Goal: Information Seeking & Learning: Learn about a topic

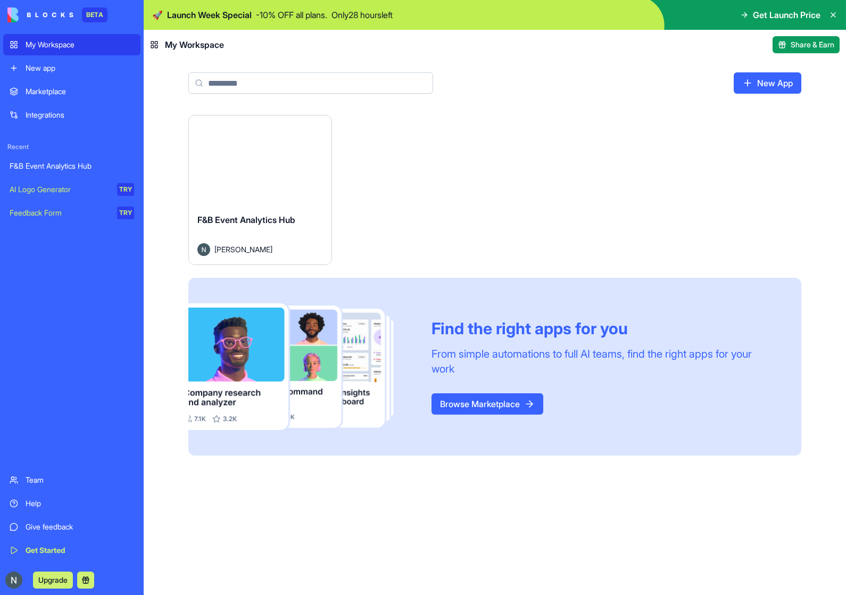
click at [30, 513] on link "Help" at bounding box center [71, 502] width 137 height 21
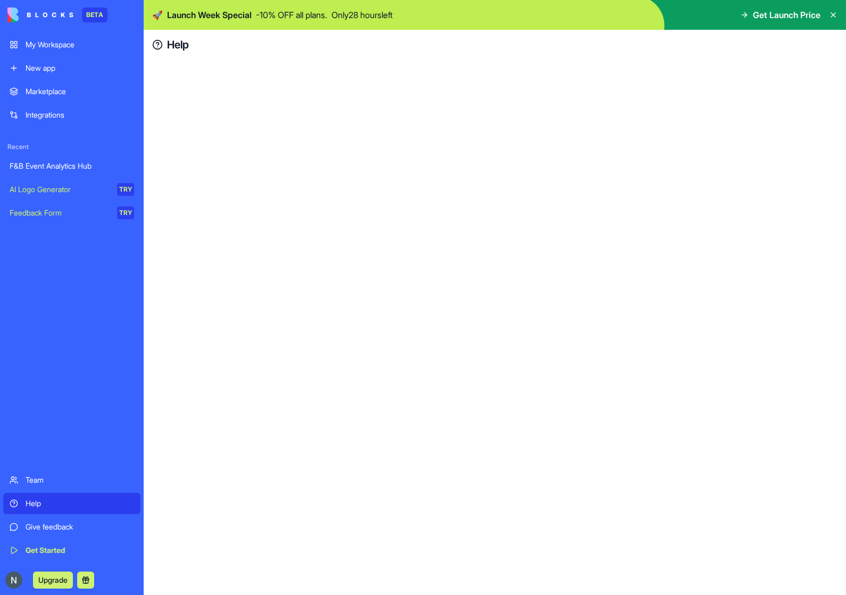
click at [39, 47] on div "My Workspace" at bounding box center [80, 44] width 108 height 11
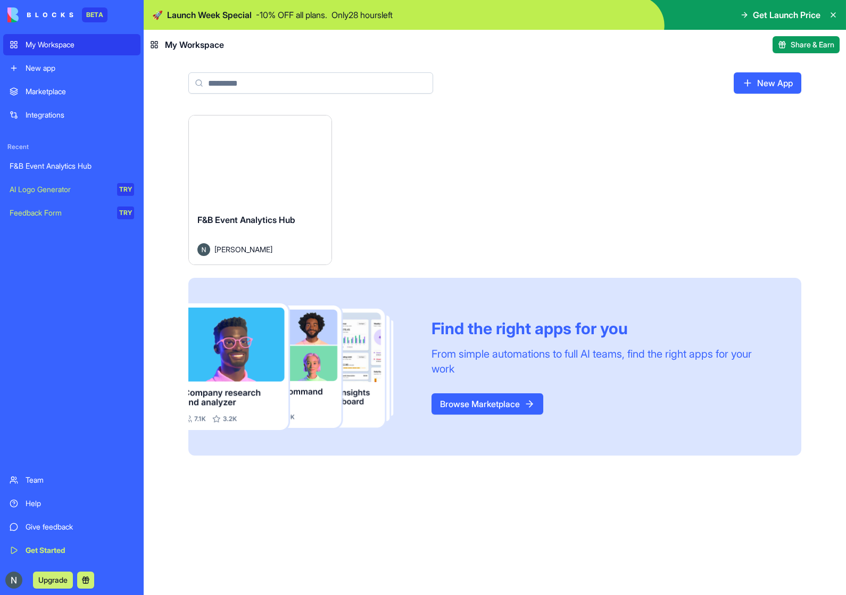
click at [5, 505] on link "Help" at bounding box center [71, 502] width 137 height 21
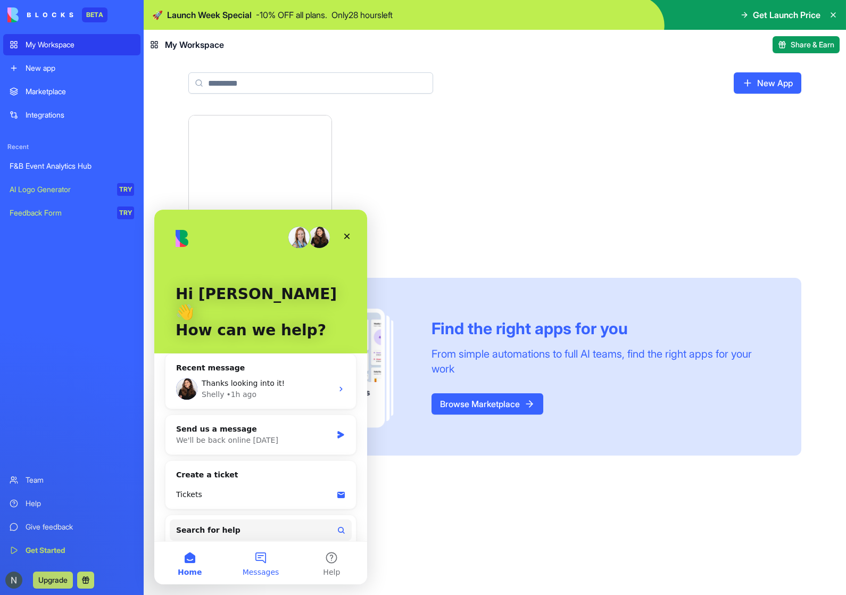
click at [239, 567] on button "Messages" at bounding box center [260, 562] width 71 height 43
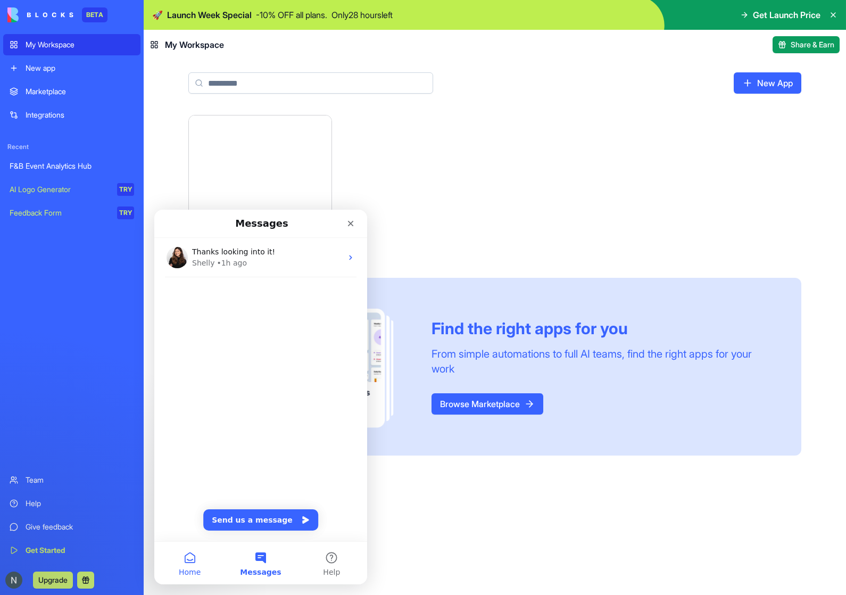
click at [181, 563] on button "Home" at bounding box center [189, 562] width 71 height 43
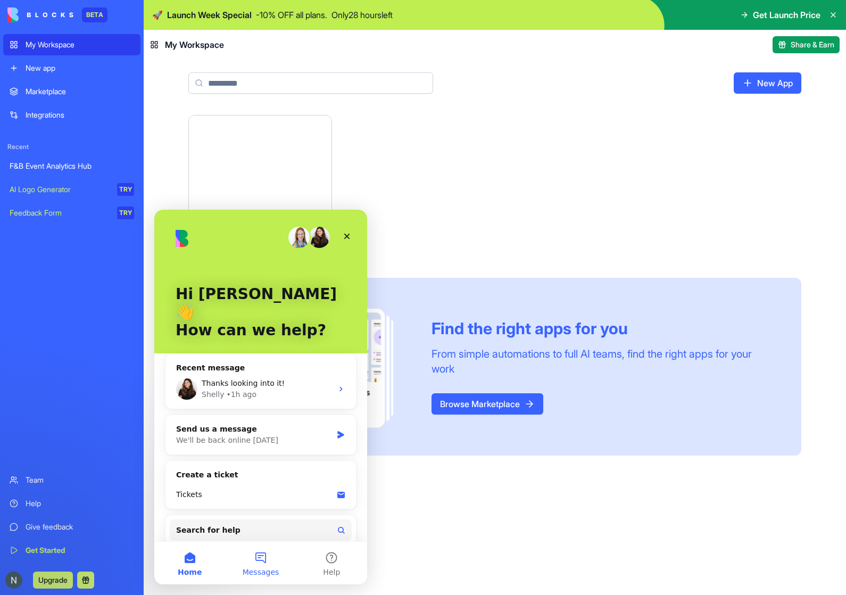
click at [246, 569] on span "Messages" at bounding box center [261, 571] width 37 height 7
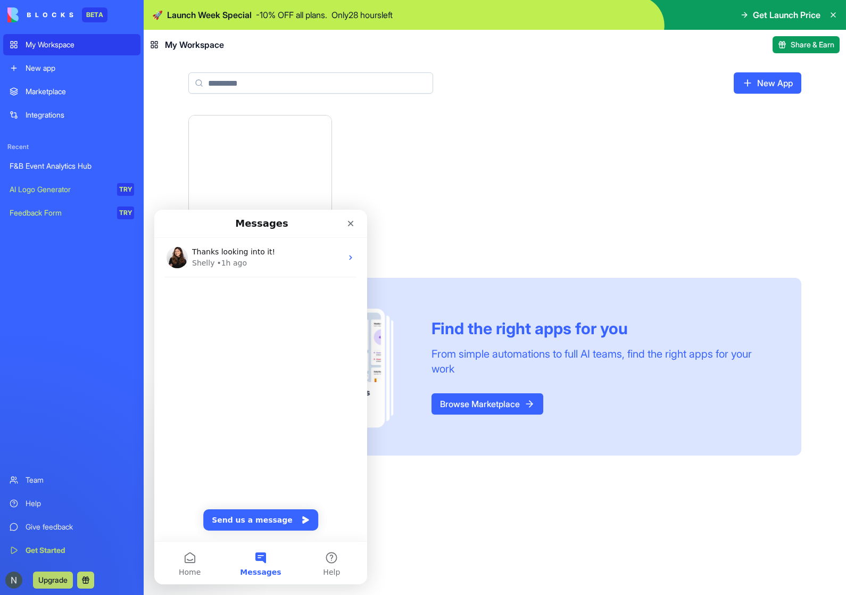
click at [519, 540] on div "Launch F&B Event Analytics Hub [PERSON_NAME] Find the right apps for you From s…" at bounding box center [495, 355] width 702 height 480
click at [356, 226] on div "Close" at bounding box center [350, 223] width 19 height 19
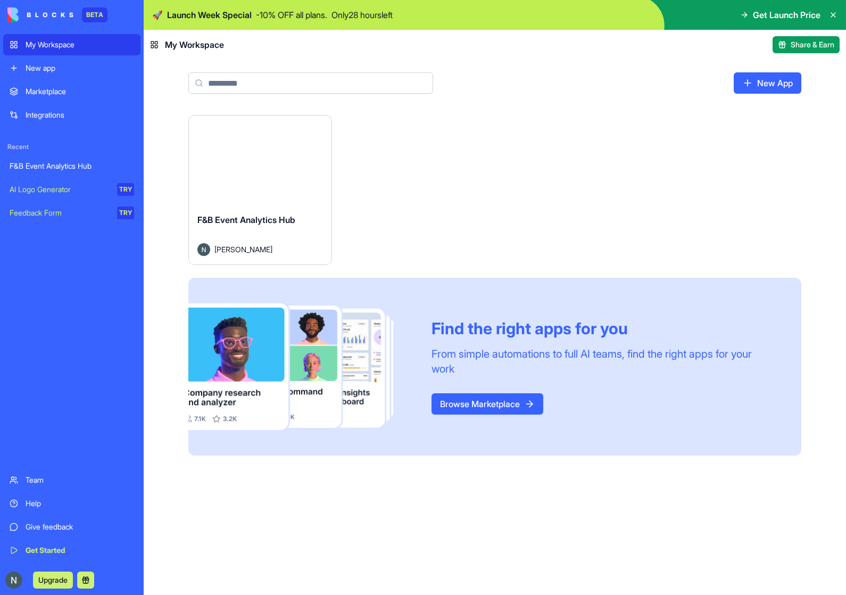
click at [231, 206] on div "F&B Event Analytics Hub [PERSON_NAME]" at bounding box center [260, 235] width 143 height 60
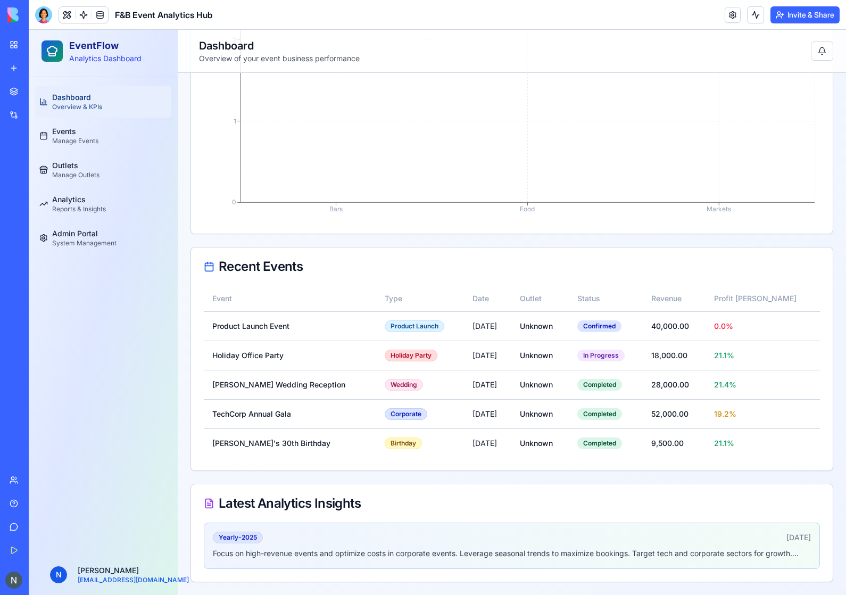
scroll to position [569, 0]
click at [395, 552] on p "Focus on high-revenue events and optimize costs in corporate events. Leverage s…" at bounding box center [512, 554] width 598 height 12
click at [357, 535] on div "Yearly - [DATE], 2025" at bounding box center [512, 538] width 598 height 12
click at [256, 535] on div "Yearly - 2025" at bounding box center [238, 538] width 50 height 12
click at [238, 504] on div "Latest Analytics Insights" at bounding box center [512, 503] width 616 height 13
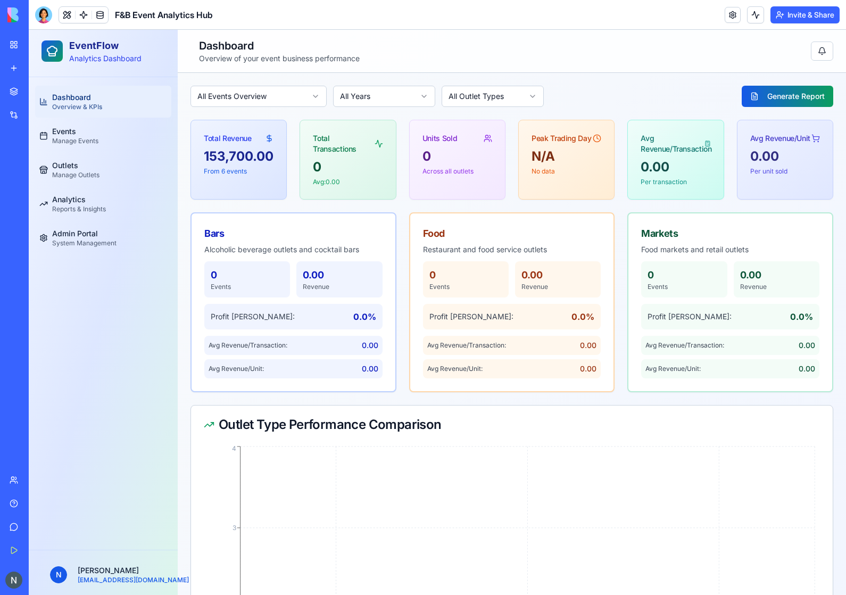
scroll to position [0, 0]
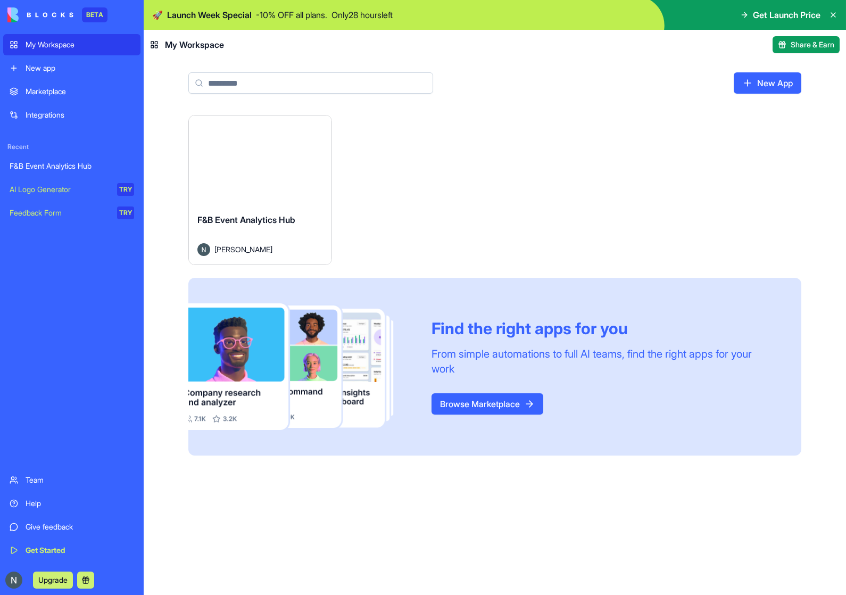
click at [248, 188] on div "Launch" at bounding box center [260, 159] width 143 height 89
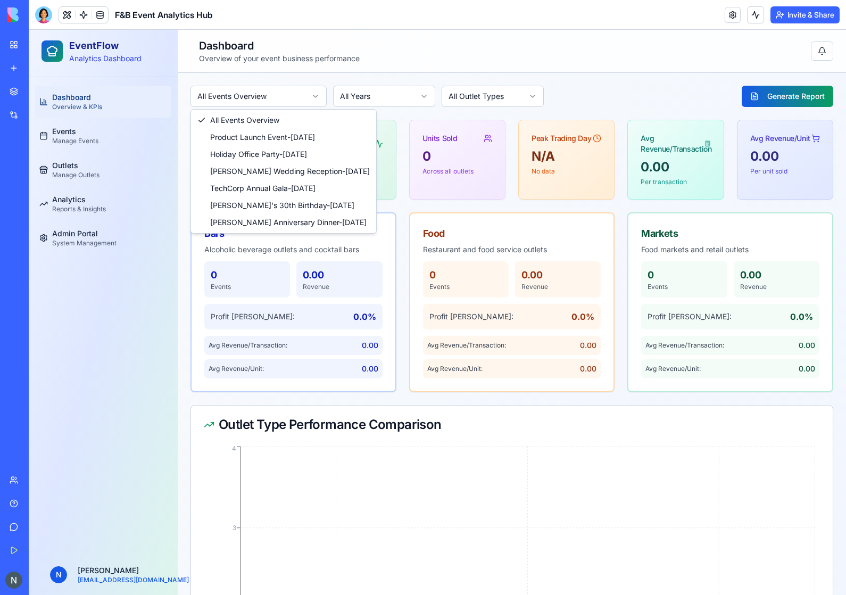
click at [255, 94] on html "EventFlow Analytics Dashboard Dashboard Overview & KPIs Events Manage Events Ou…" at bounding box center [437, 597] width 817 height 1134
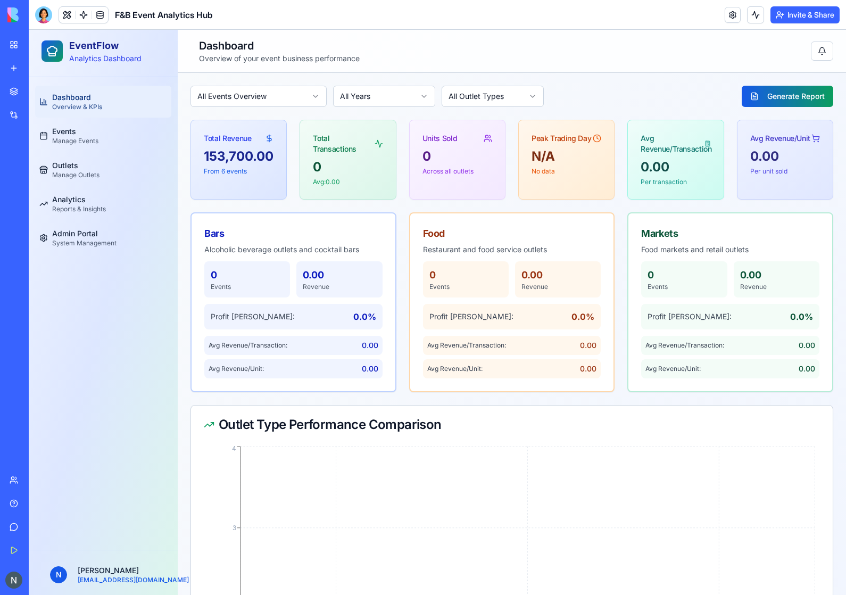
click at [255, 94] on html "EventFlow Analytics Dashboard Dashboard Overview & KPIs Events Manage Events Ou…" at bounding box center [437, 597] width 817 height 1134
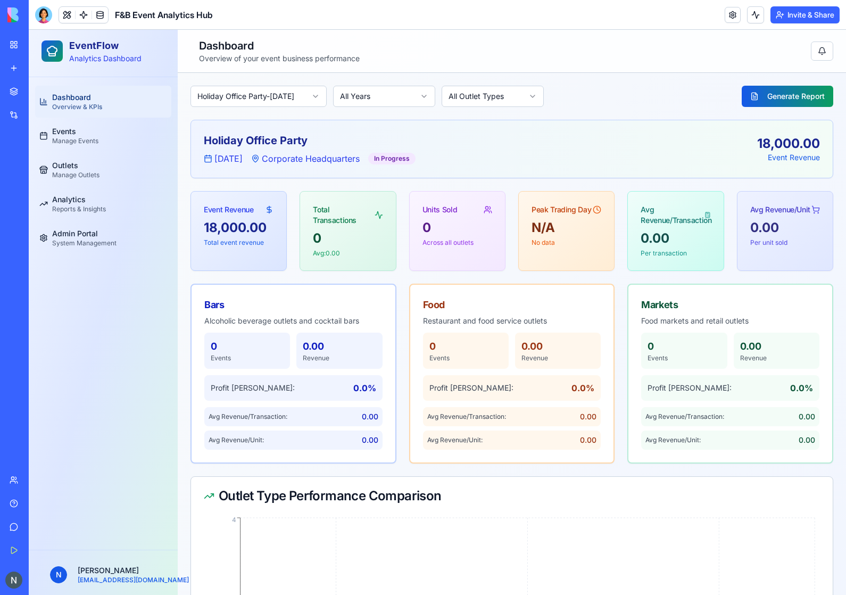
click at [13, 97] on link "Marketplace" at bounding box center [24, 91] width 43 height 21
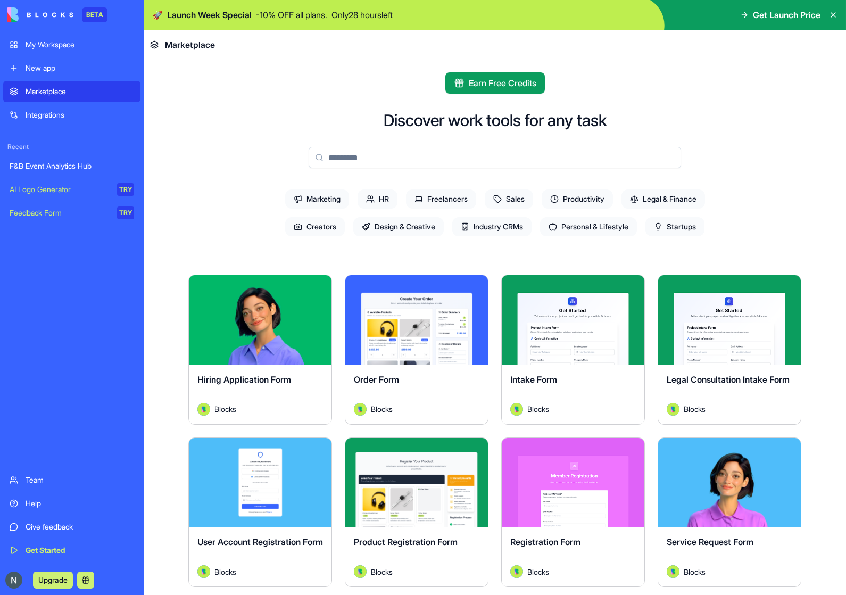
click at [29, 112] on div "Integrations" at bounding box center [80, 115] width 108 height 11
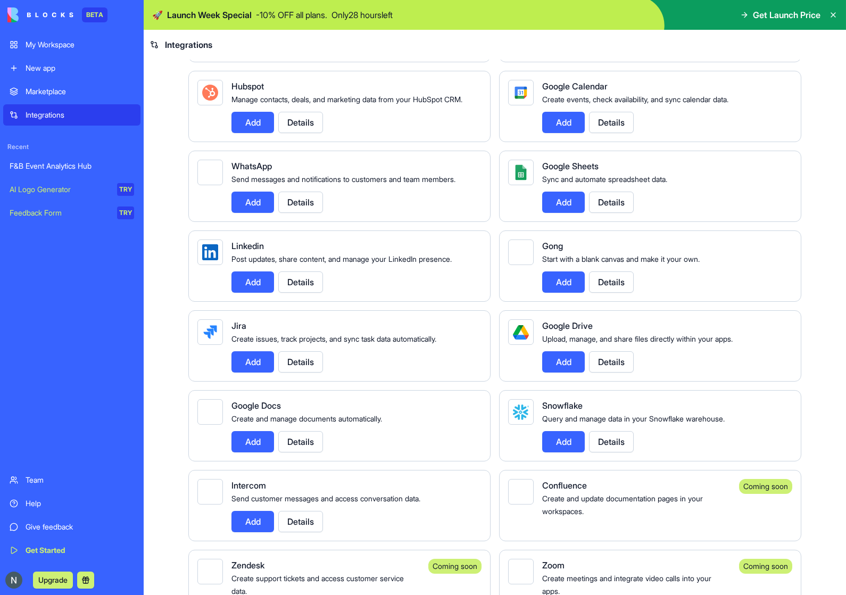
scroll to position [414, 0]
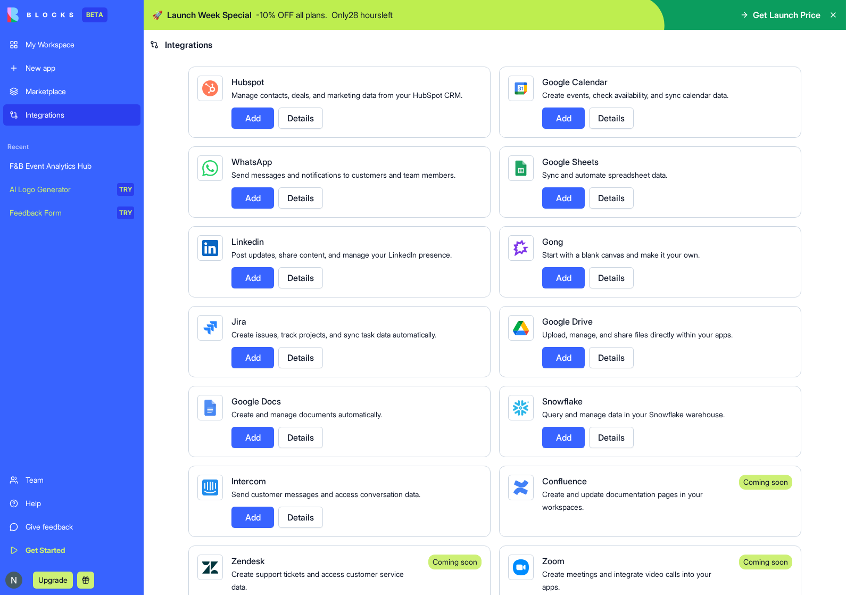
click at [303, 187] on button "Details" at bounding box center [300, 197] width 45 height 21
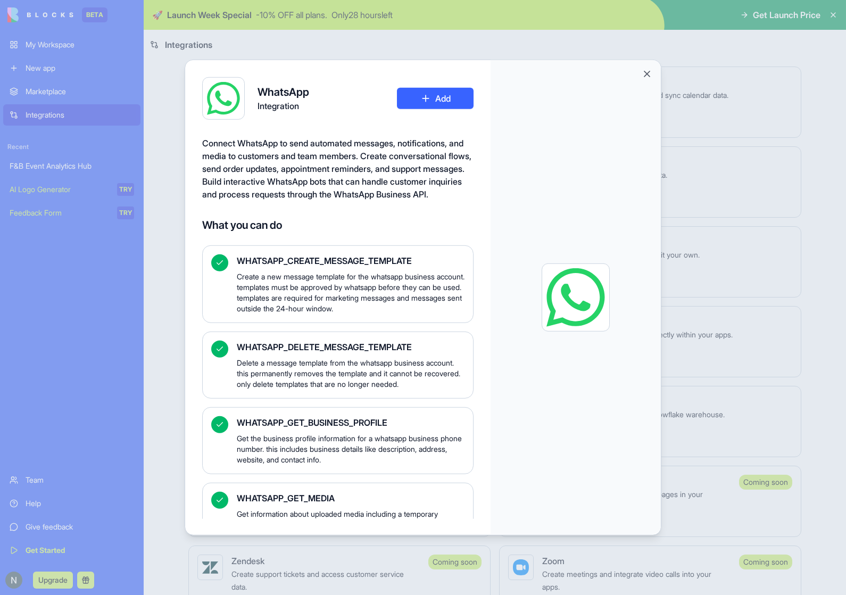
scroll to position [0, 0]
click at [653, 67] on div at bounding box center [575, 297] width 170 height 474
click at [644, 62] on div at bounding box center [575, 297] width 170 height 474
click at [646, 69] on button "Close" at bounding box center [646, 74] width 11 height 11
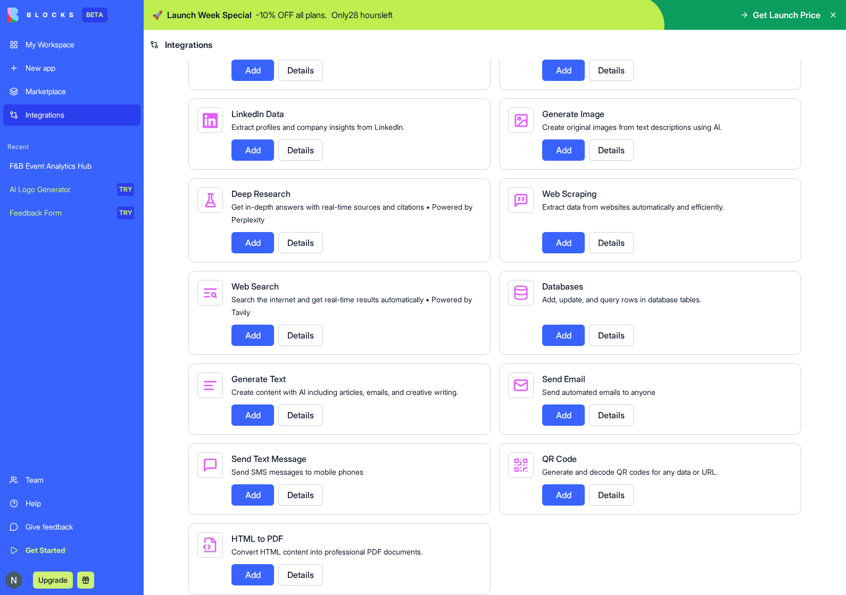
scroll to position [1329, 0]
click at [312, 565] on button "Details" at bounding box center [300, 574] width 45 height 21
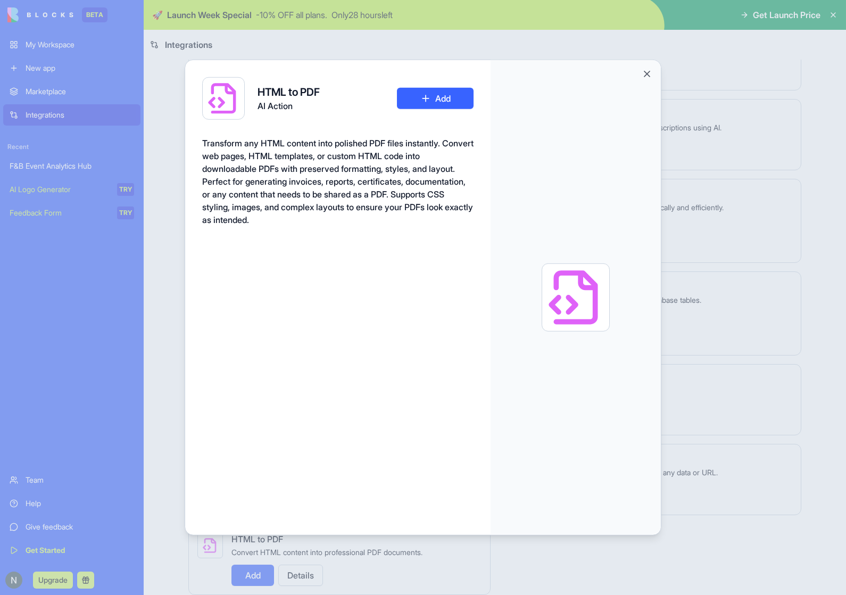
click at [654, 62] on div at bounding box center [575, 297] width 170 height 474
click at [650, 69] on button "Close" at bounding box center [646, 74] width 11 height 11
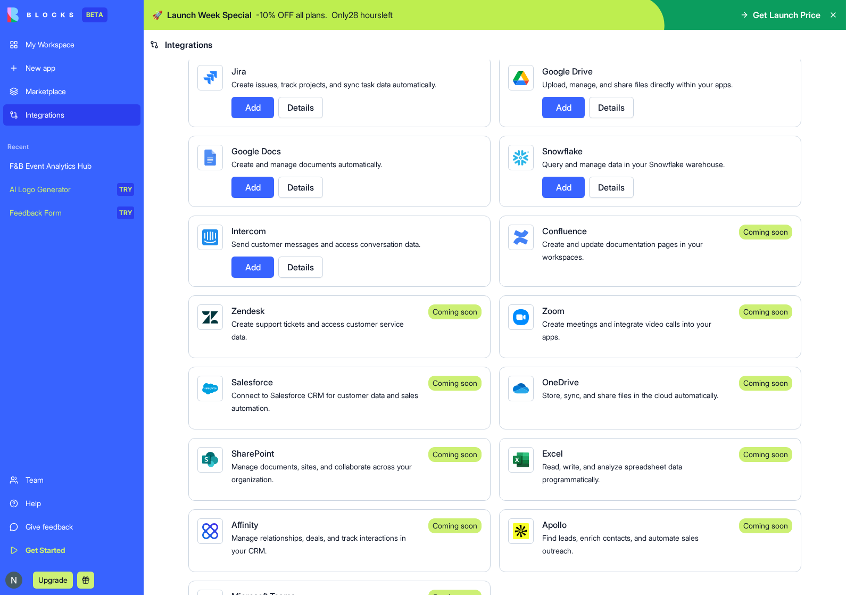
scroll to position [661, 0]
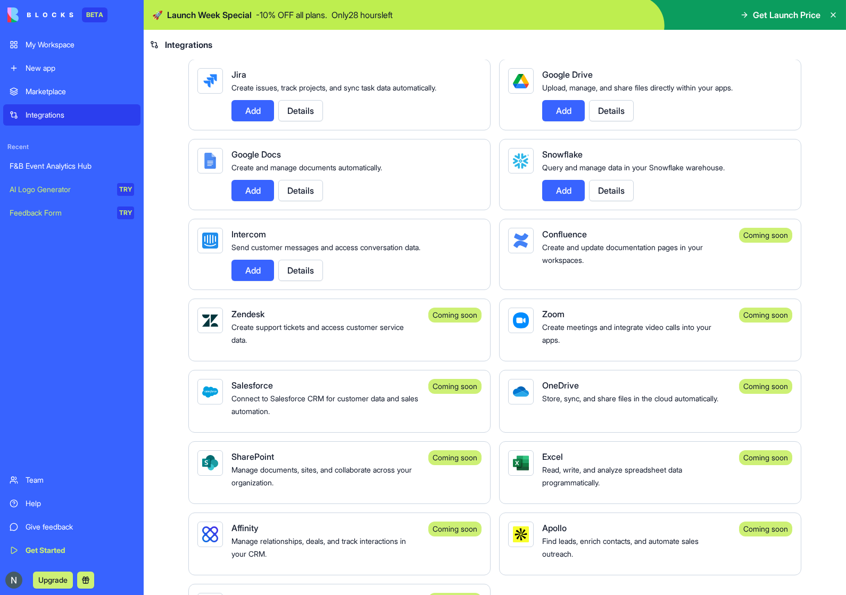
click at [29, 160] on link "F&B Event Analytics Hub" at bounding box center [71, 165] width 137 height 21
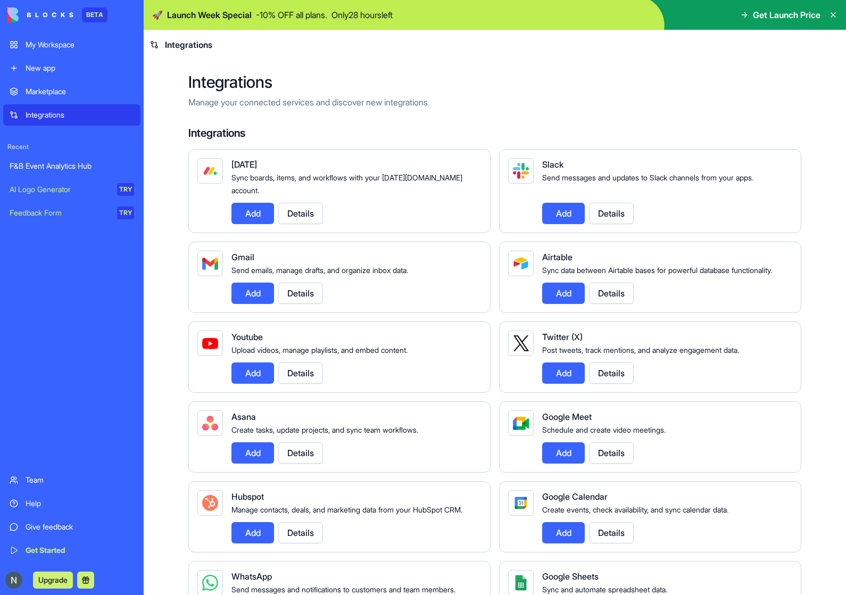
click at [55, 188] on div "AI Logo Generator" at bounding box center [60, 189] width 100 height 11
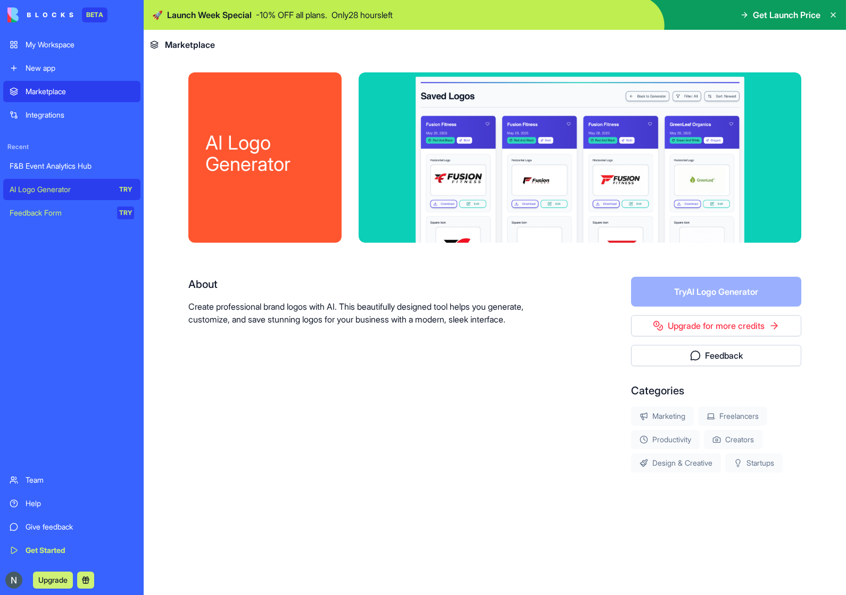
click at [655, 323] on link "Upgrade for more credits" at bounding box center [716, 325] width 170 height 21
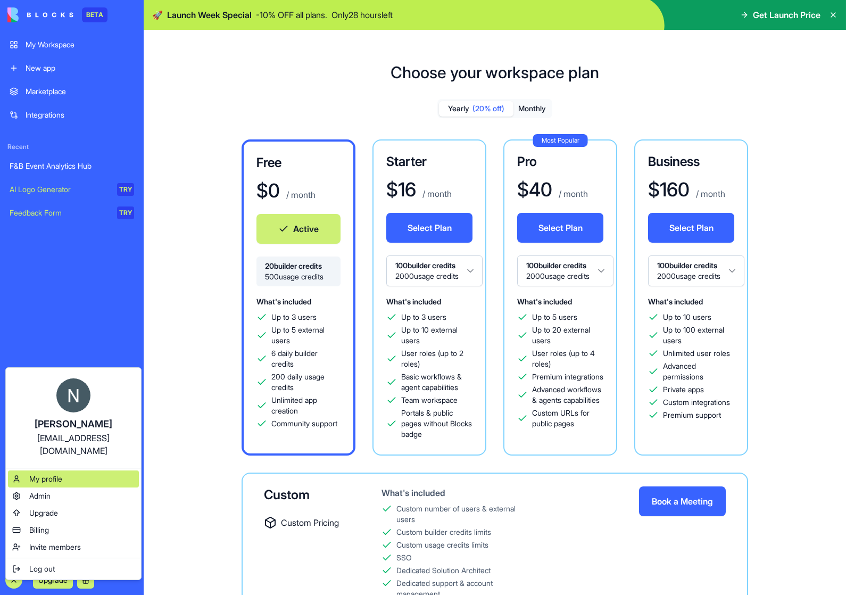
click at [43, 473] on span "My profile" at bounding box center [45, 478] width 33 height 11
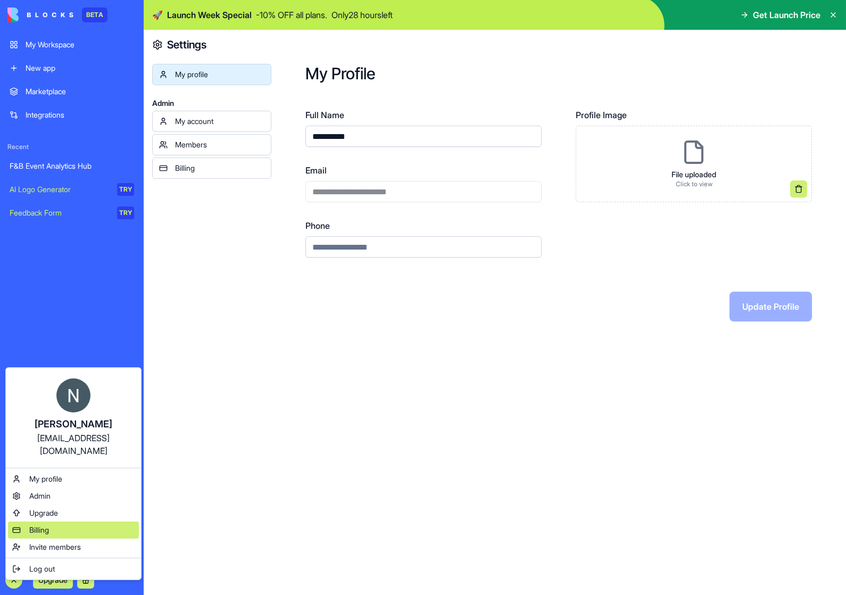
click at [50, 521] on div "Billing" at bounding box center [73, 529] width 131 height 17
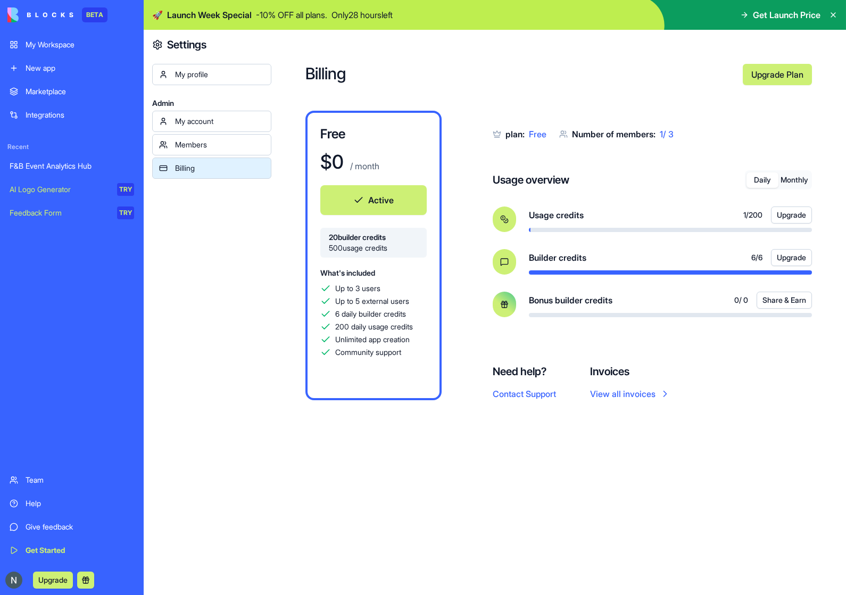
click at [789, 16] on span "Get Launch Price" at bounding box center [787, 15] width 68 height 13
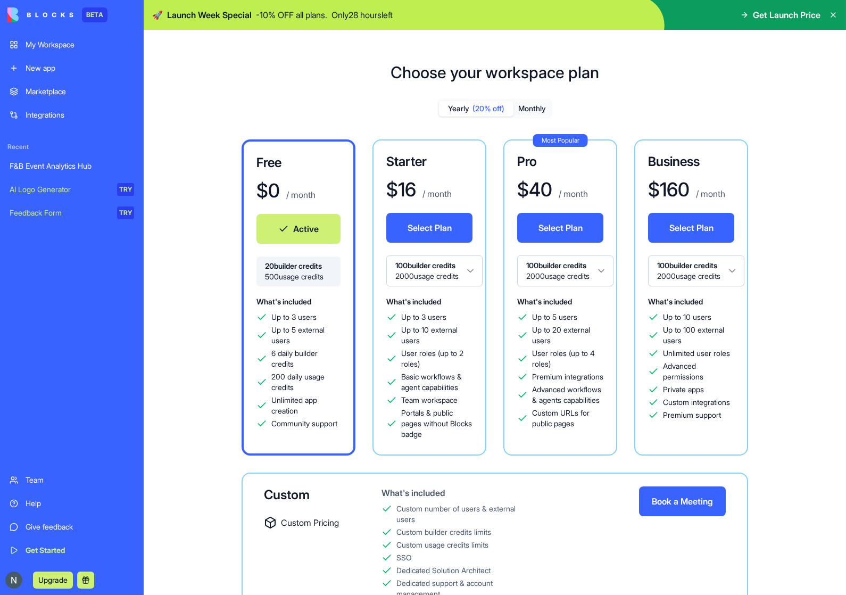
scroll to position [27, 0]
click at [422, 243] on html "BETA My Workspace New app Marketplace Integrations Recent F&B Event Analytics H…" at bounding box center [423, 297] width 846 height 595
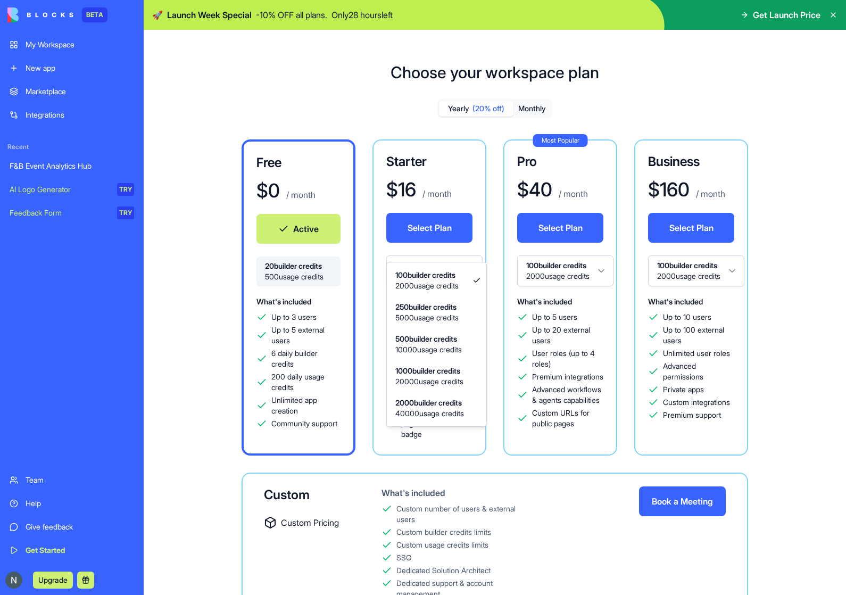
click at [422, 243] on html "BETA My Workspace New app Marketplace Integrations Recent F&B Event Analytics H…" at bounding box center [423, 297] width 846 height 595
click at [428, 239] on html "BETA My Workspace New app Marketplace Integrations Recent F&B Event Analytics H…" at bounding box center [423, 297] width 846 height 595
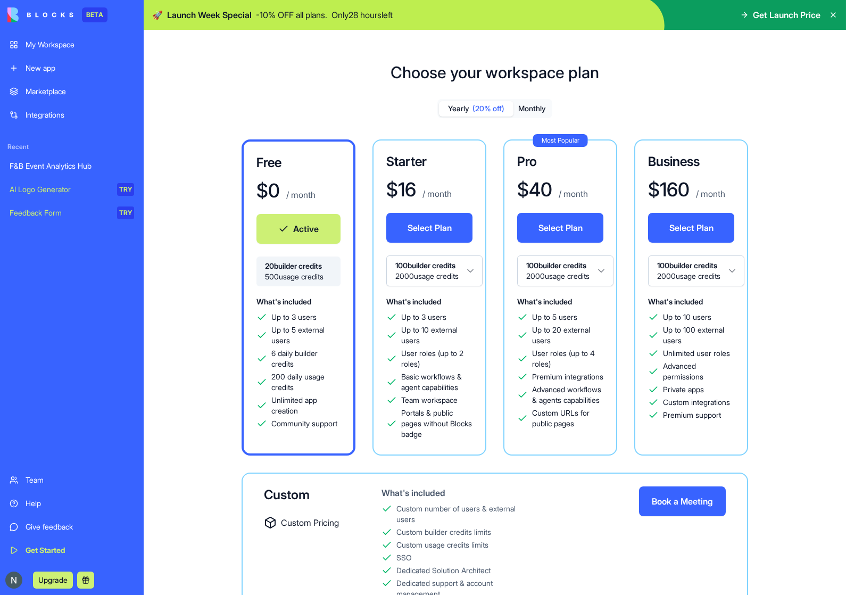
click at [428, 239] on html "BETA My Workspace New app Marketplace Integrations Recent F&B Event Analytics H…" at bounding box center [423, 297] width 846 height 595
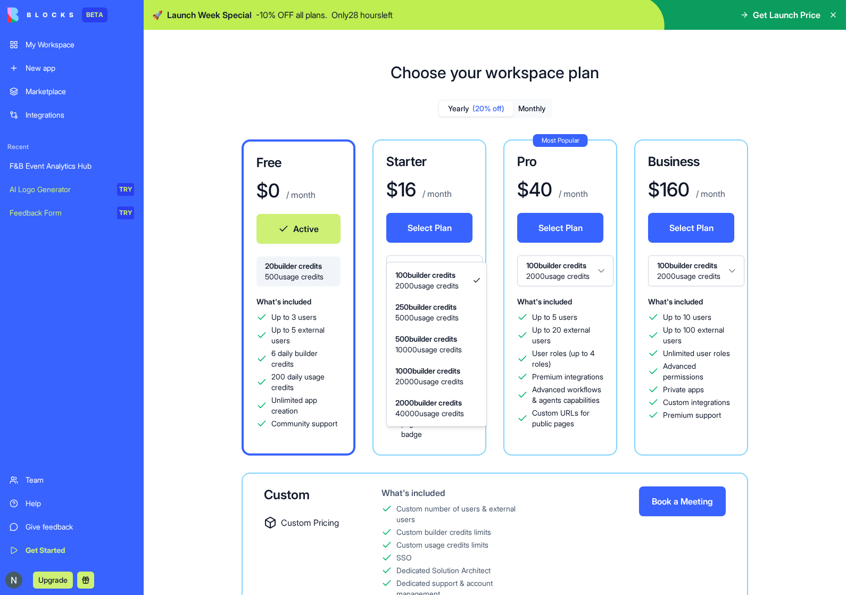
click at [428, 239] on html "BETA My Workspace New app Marketplace Integrations Recent F&B Event Analytics H…" at bounding box center [423, 297] width 846 height 595
click at [419, 242] on html "BETA My Workspace New app Marketplace Integrations Recent F&B Event Analytics H…" at bounding box center [423, 297] width 846 height 595
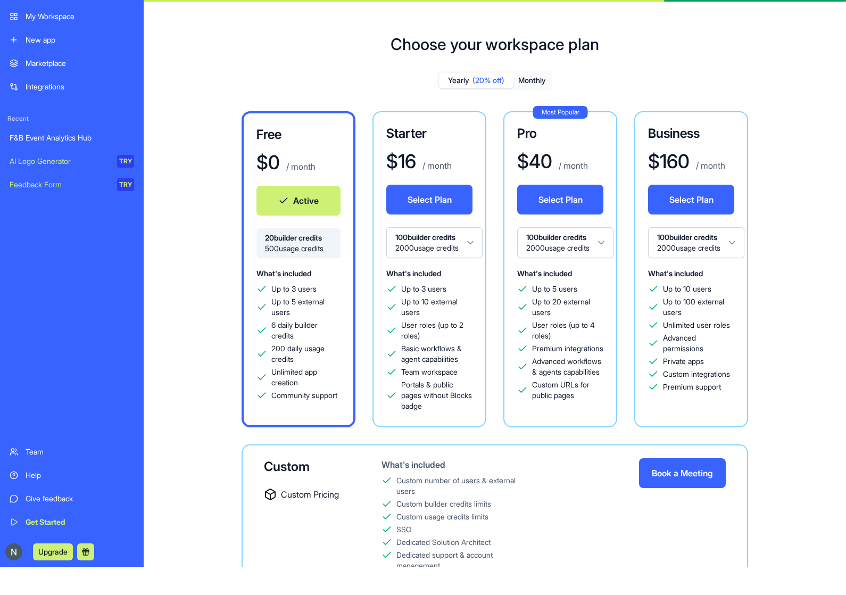
scroll to position [13, 0]
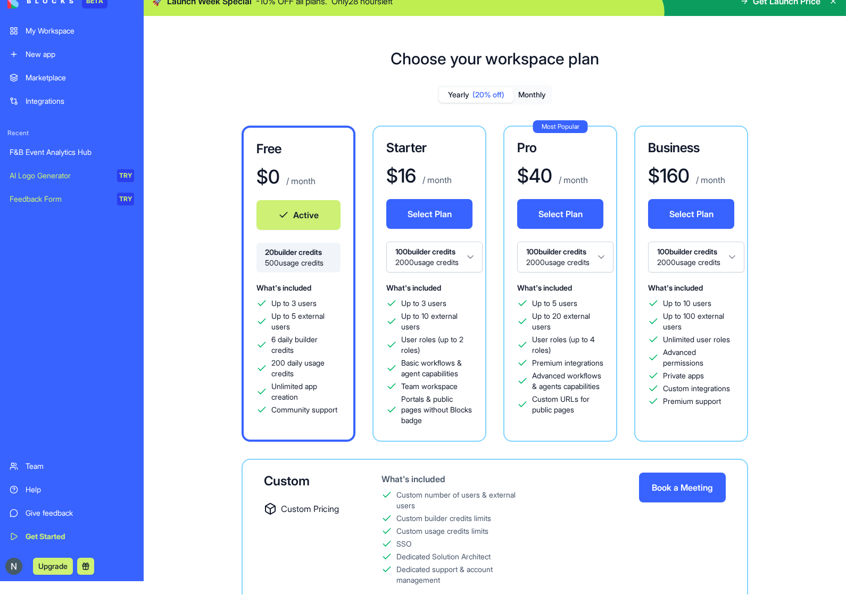
click at [83, 570] on button at bounding box center [85, 566] width 17 height 17
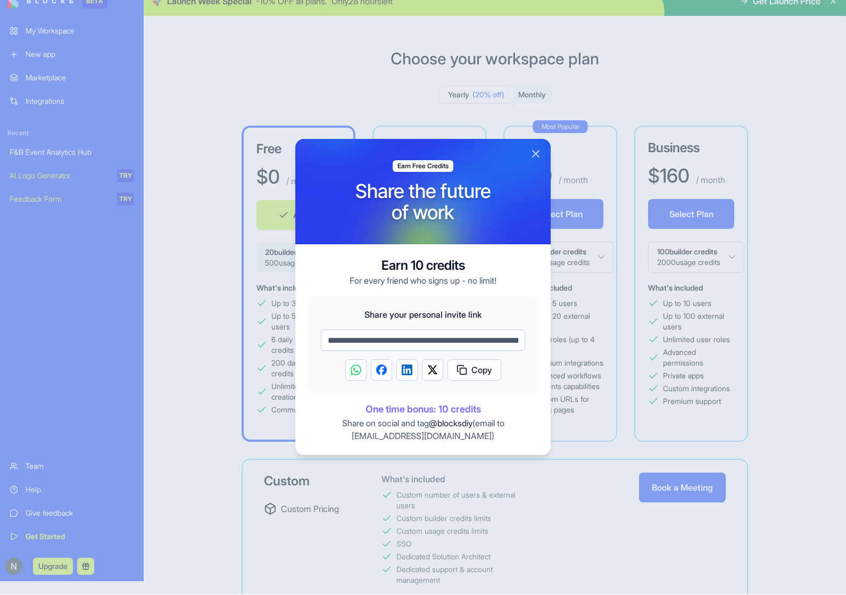
click at [534, 160] on button "Close" at bounding box center [535, 154] width 13 height 13
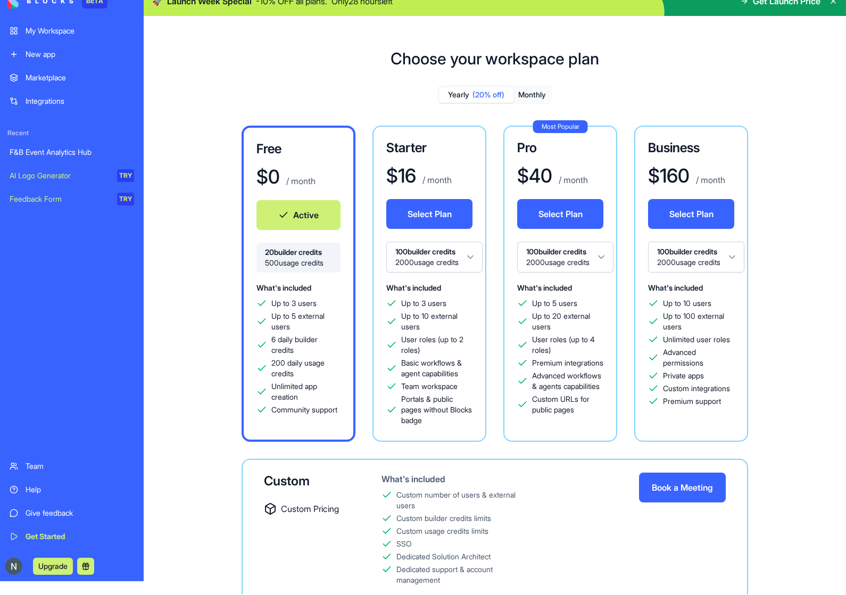
scroll to position [0, 0]
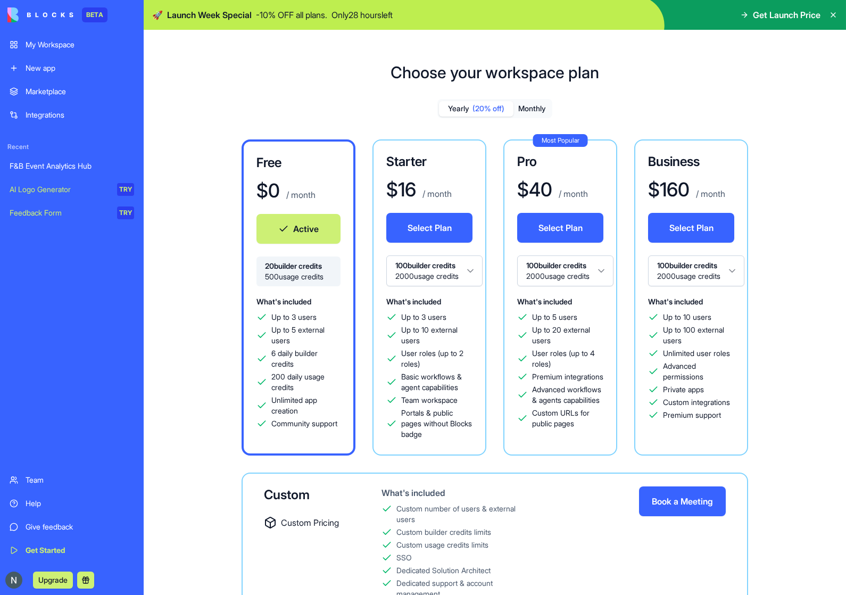
click at [50, 89] on div "Marketplace" at bounding box center [80, 91] width 108 height 11
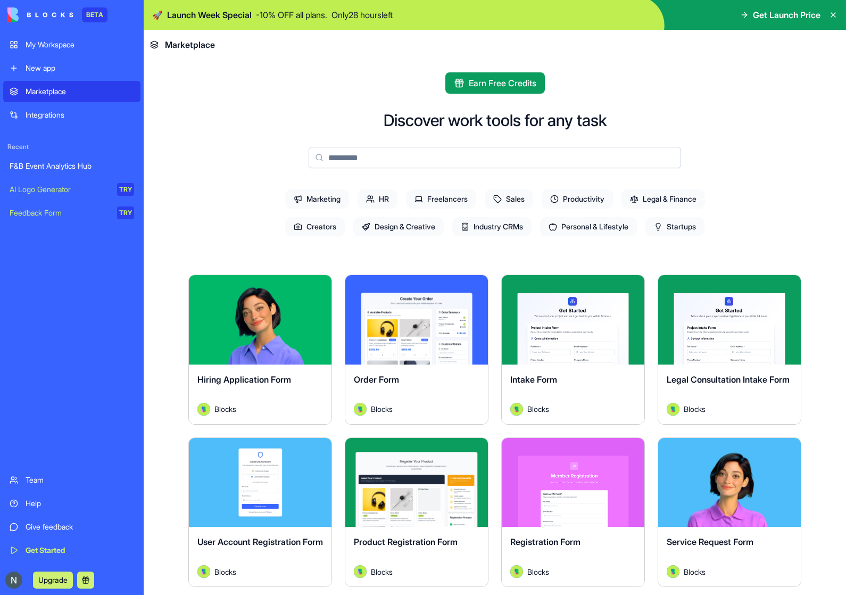
click at [662, 224] on icon at bounding box center [658, 226] width 9 height 9
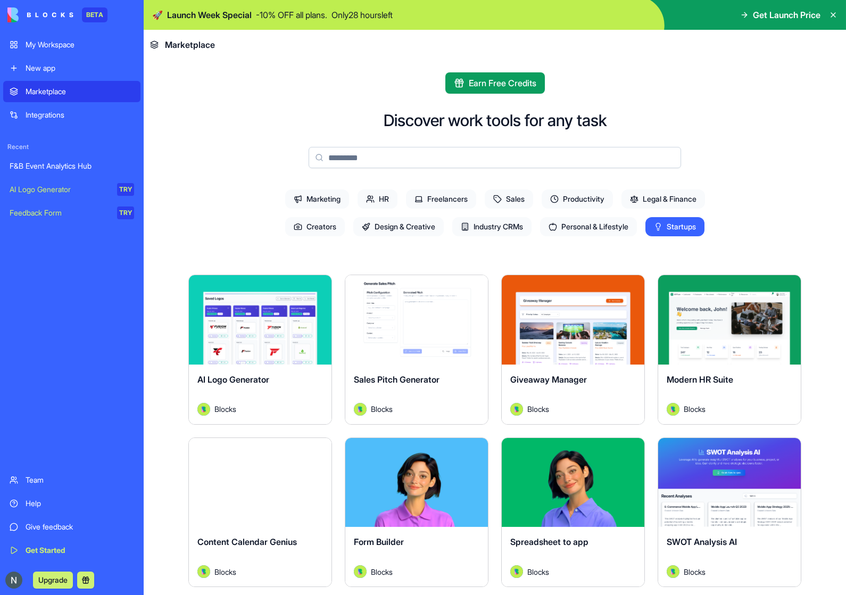
click at [667, 224] on span "Startups" at bounding box center [674, 226] width 59 height 19
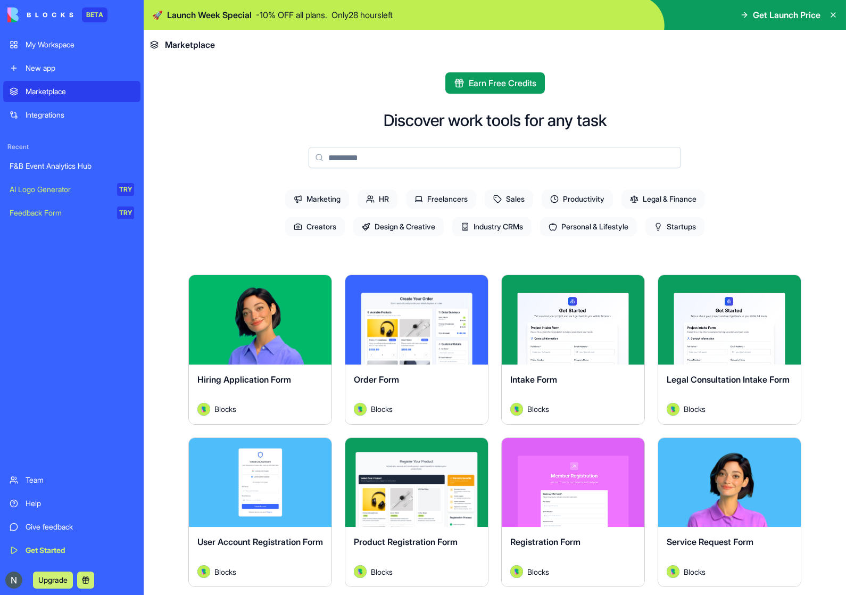
click at [581, 201] on span "Productivity" at bounding box center [576, 198] width 71 height 19
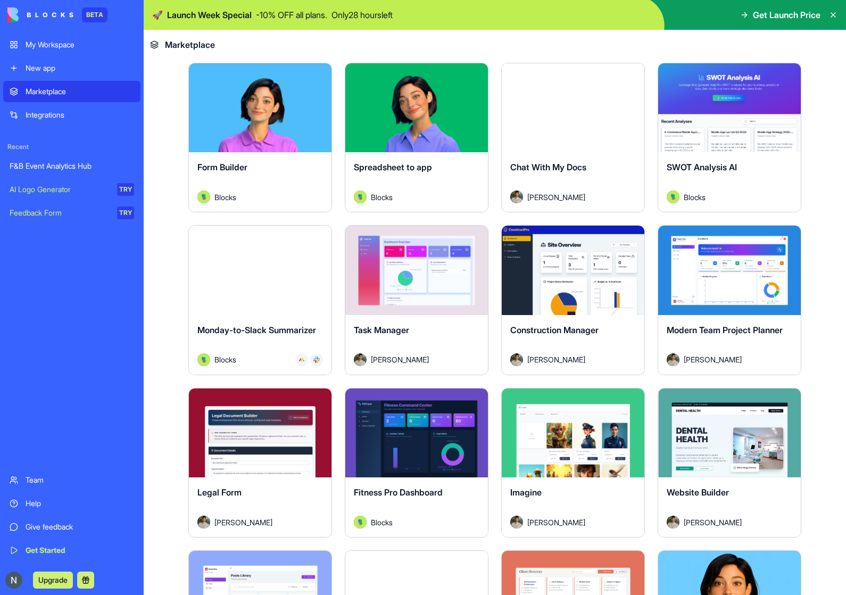
scroll to position [439, 0]
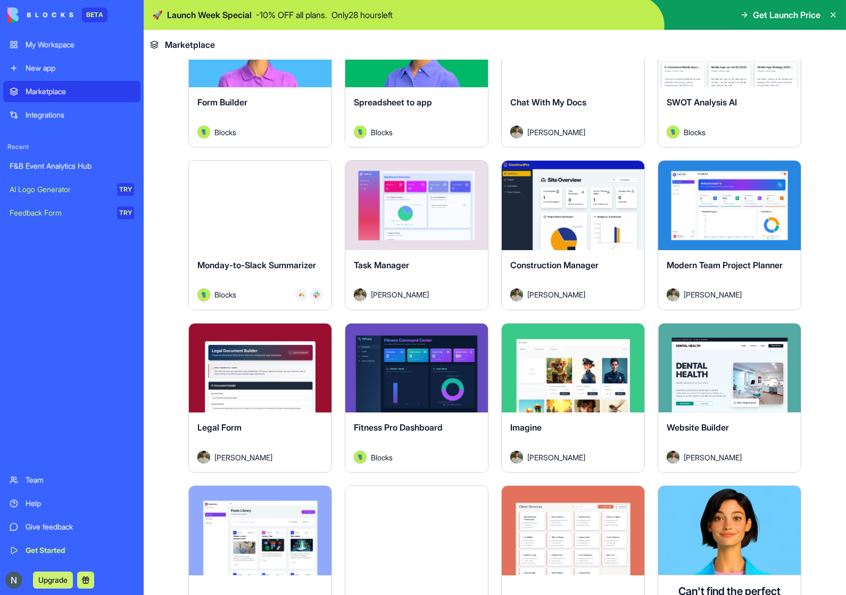
click at [272, 272] on div "Monday-to-Slack Summarizer" at bounding box center [260, 273] width 126 height 30
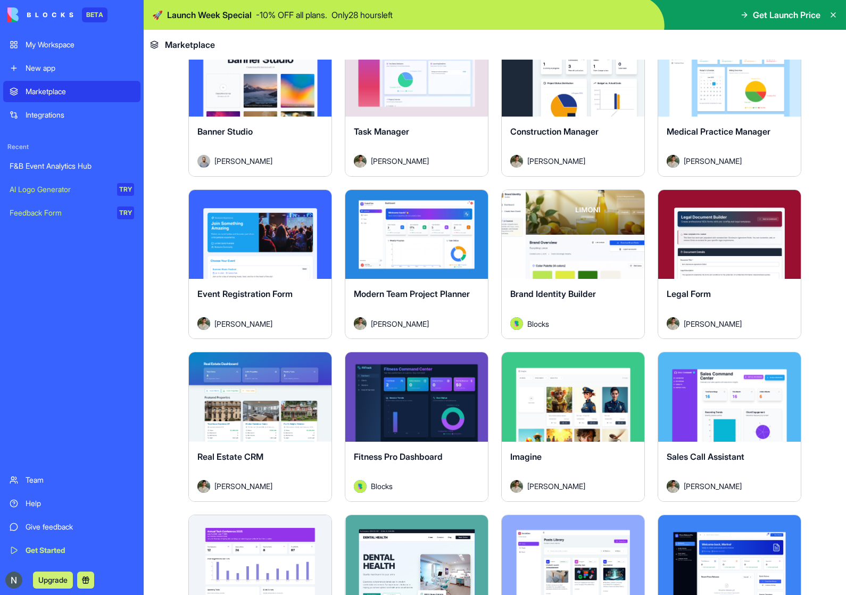
scroll to position [1927, 0]
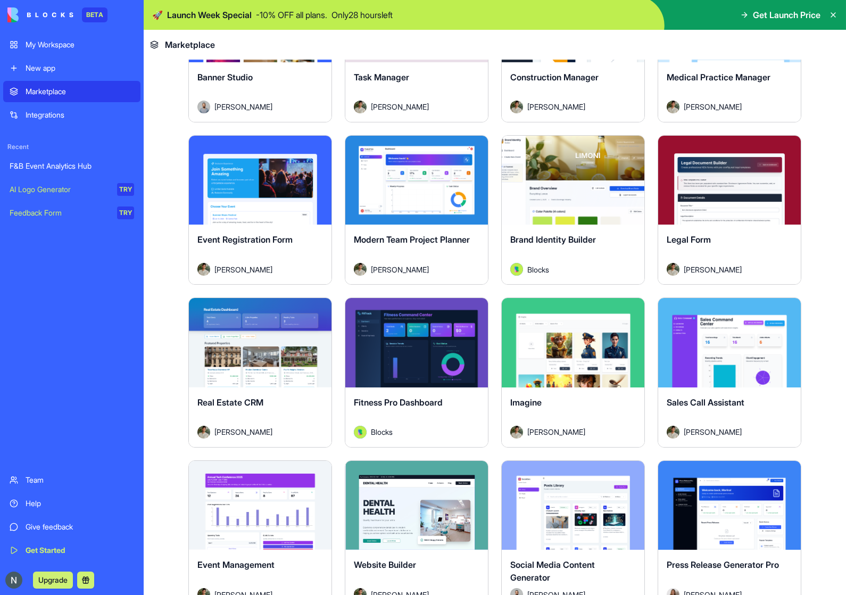
click at [435, 350] on button "Explore" at bounding box center [417, 342] width 80 height 21
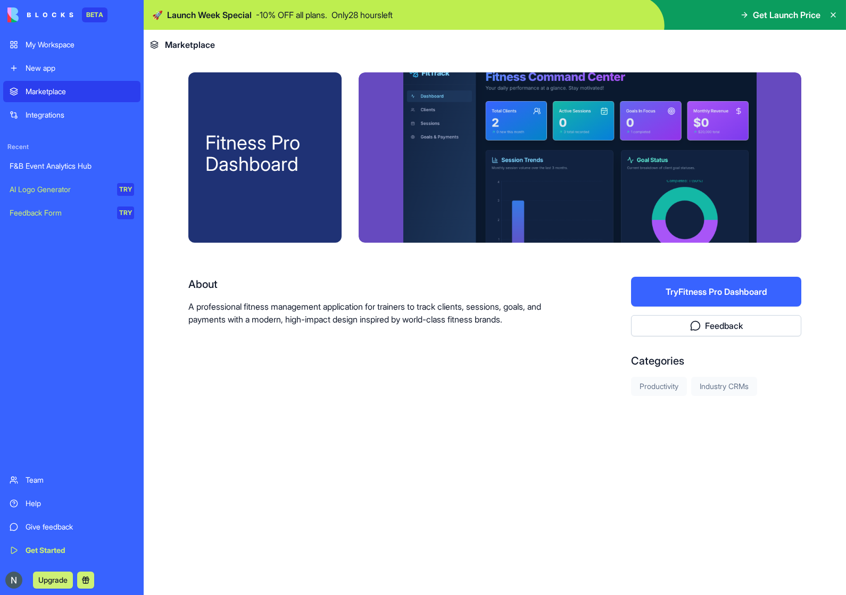
click at [384, 405] on div "Fitness Pro Dashboard About A professional fitness management application for t…" at bounding box center [494, 267] width 613 height 391
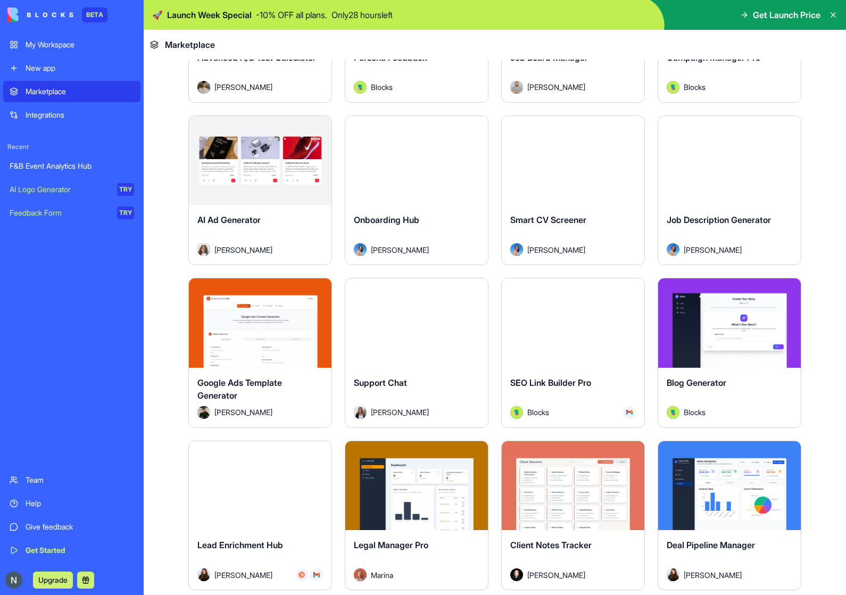
scroll to position [2717, 0]
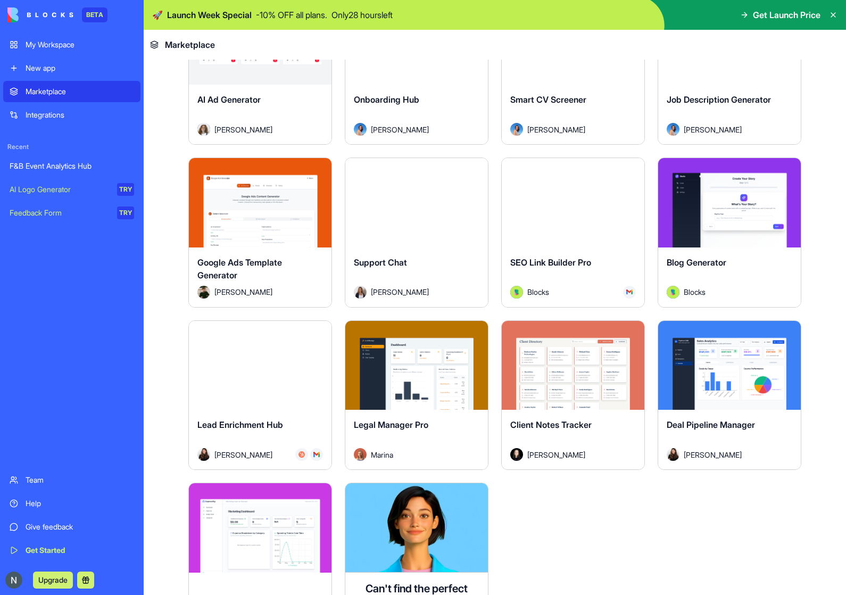
click at [719, 348] on div "Explore" at bounding box center [729, 365] width 143 height 89
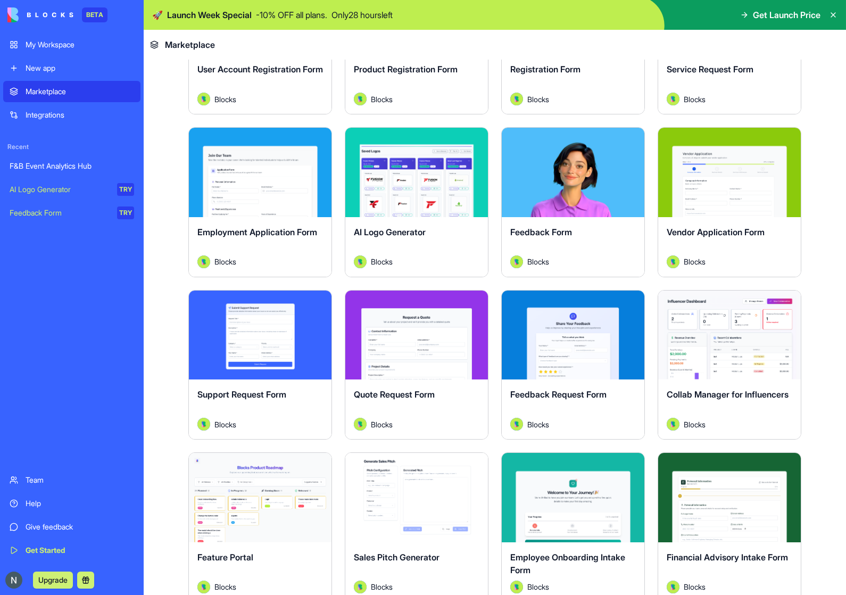
scroll to position [483, 0]
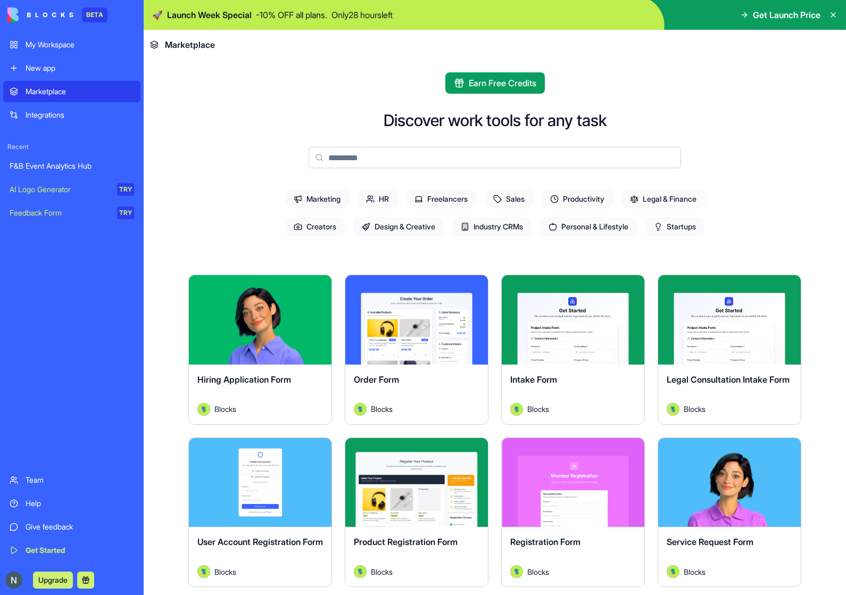
click at [488, 83] on span "Earn Free Credits" at bounding box center [503, 83] width 68 height 13
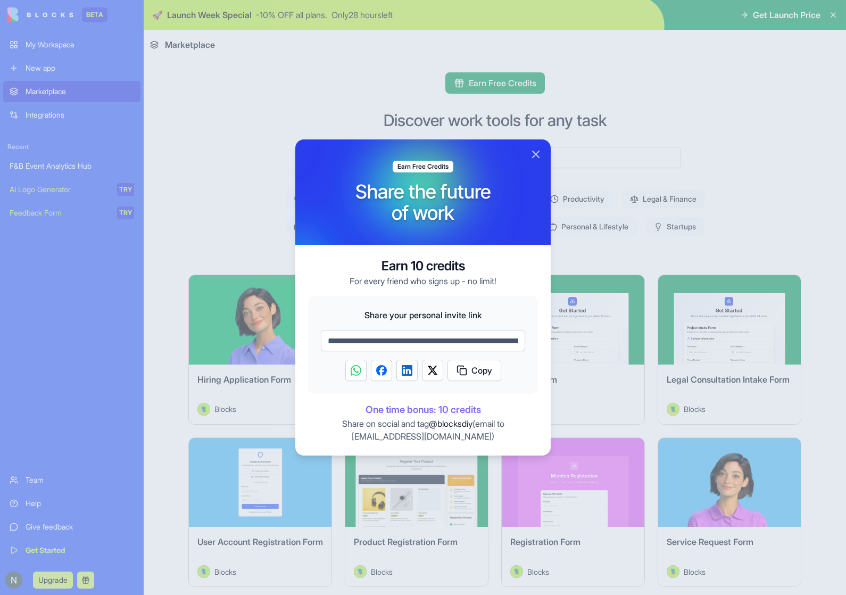
click at [535, 152] on button "Close" at bounding box center [535, 154] width 13 height 13
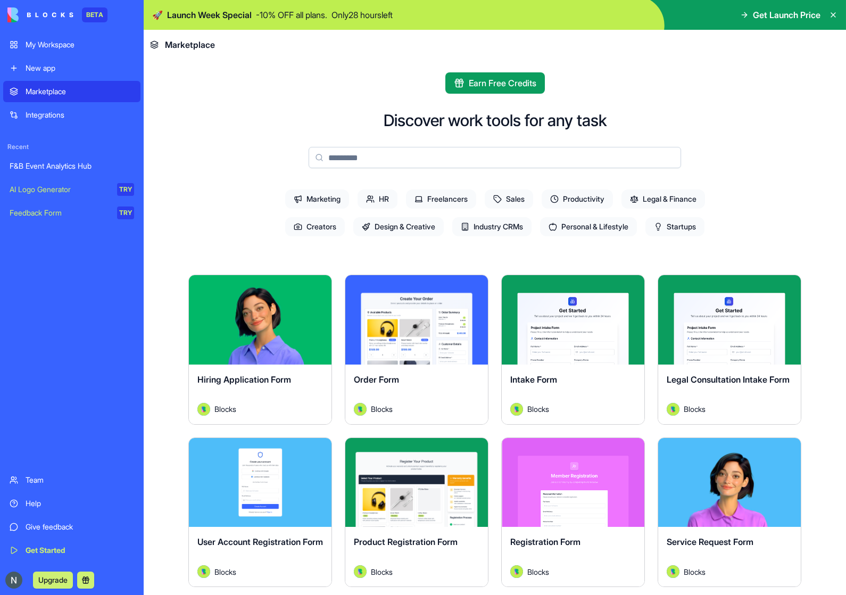
click at [85, 50] on link "My Workspace" at bounding box center [71, 44] width 137 height 21
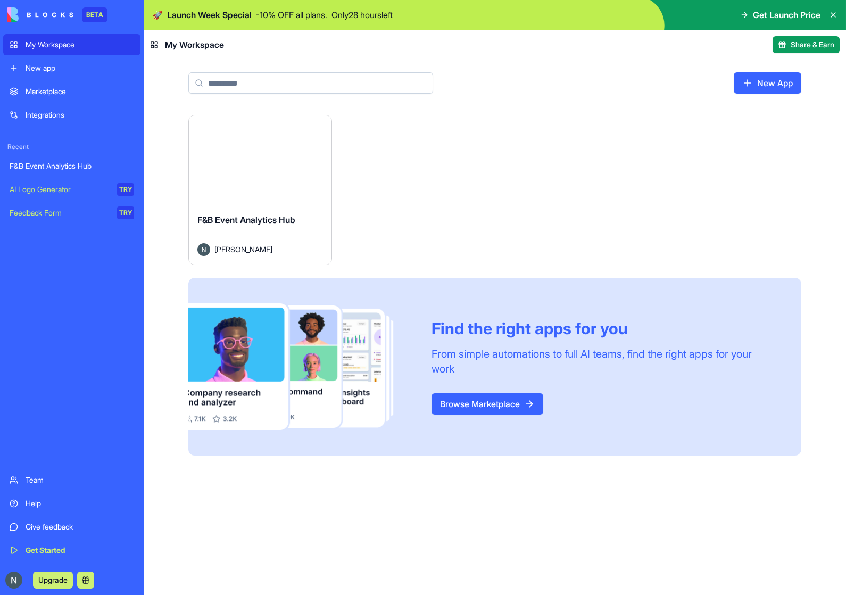
click at [158, 46] on icon at bounding box center [154, 44] width 9 height 9
click at [271, 219] on span "F&B Event Analytics Hub" at bounding box center [246, 219] width 98 height 11
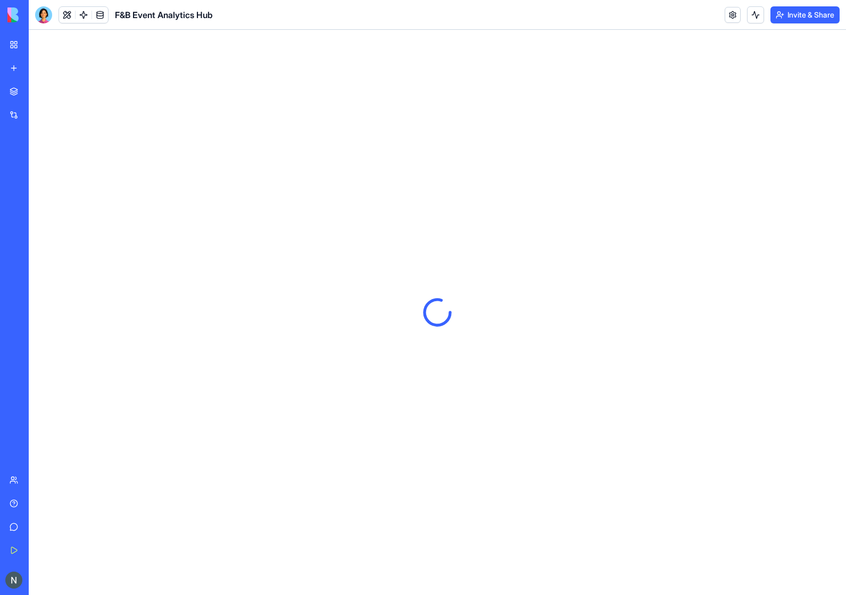
click at [155, 6] on div "F&B Event Analytics Hub" at bounding box center [124, 14] width 178 height 17
click at [157, 12] on span "F&B Event Analytics Hub" at bounding box center [164, 15] width 98 height 13
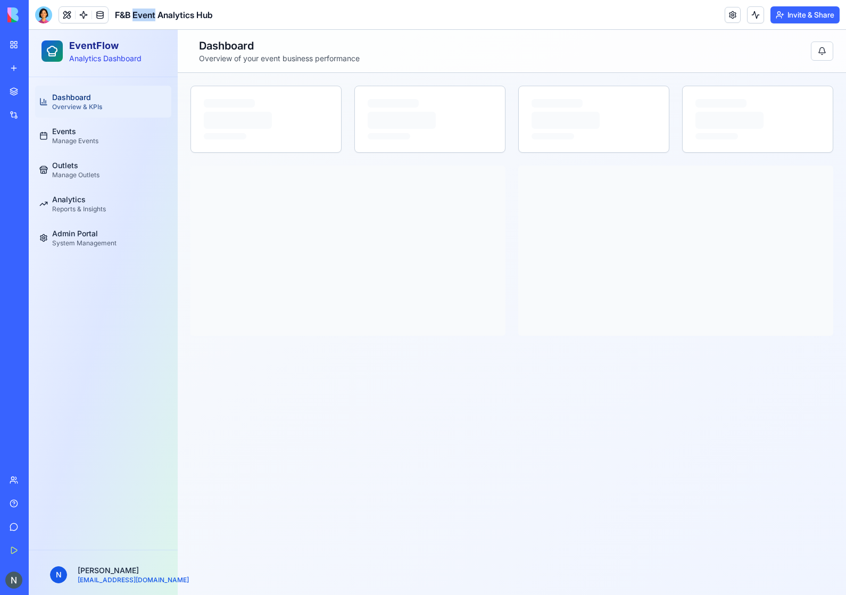
click at [157, 12] on span "F&B Event Analytics Hub" at bounding box center [164, 15] width 98 height 13
click at [157, 14] on span "F&B Event Analytics Hub" at bounding box center [164, 15] width 98 height 13
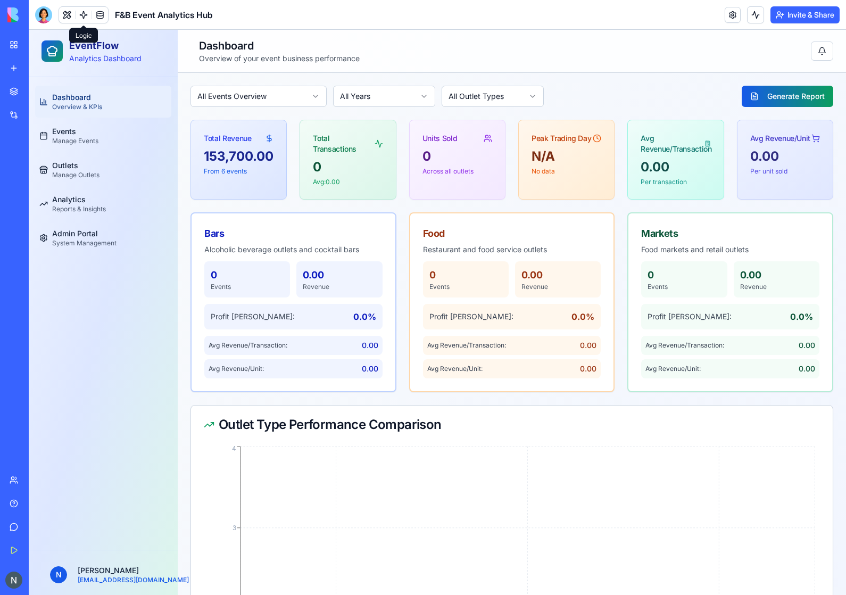
click at [132, 59] on p "Analytics Dashboard" at bounding box center [105, 58] width 72 height 11
click at [104, 130] on link "Events Manage Events" at bounding box center [103, 136] width 136 height 32
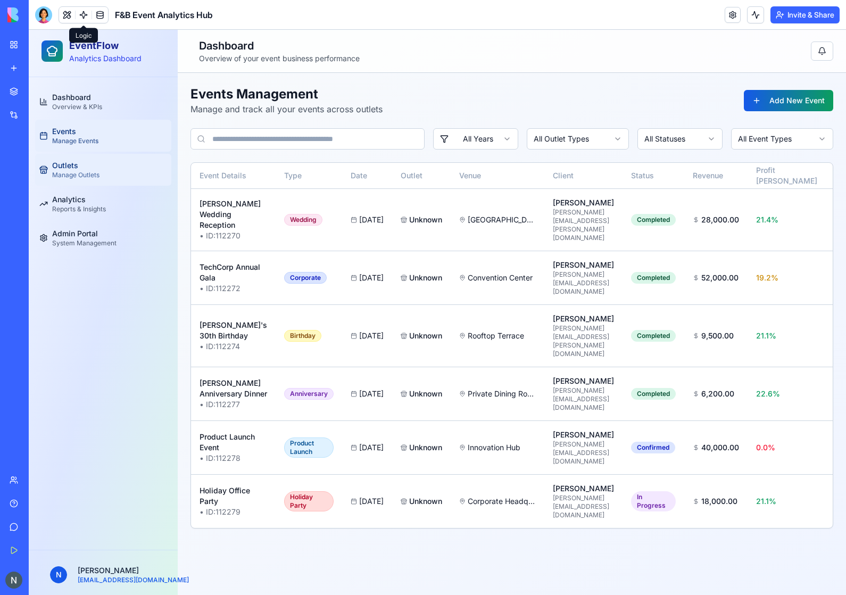
click at [104, 172] on link "Outlets Manage Outlets" at bounding box center [103, 170] width 136 height 32
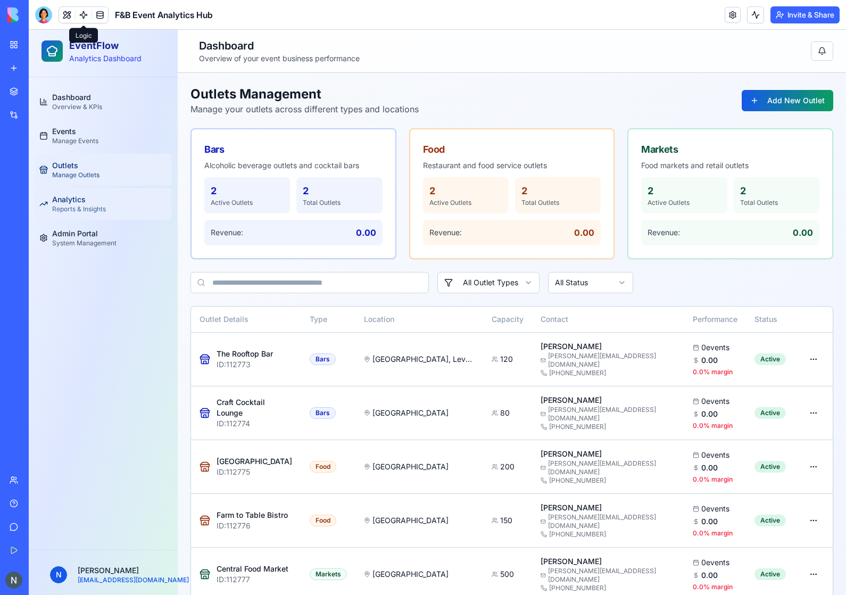
click at [114, 212] on link "Analytics Reports & Insights" at bounding box center [103, 204] width 136 height 32
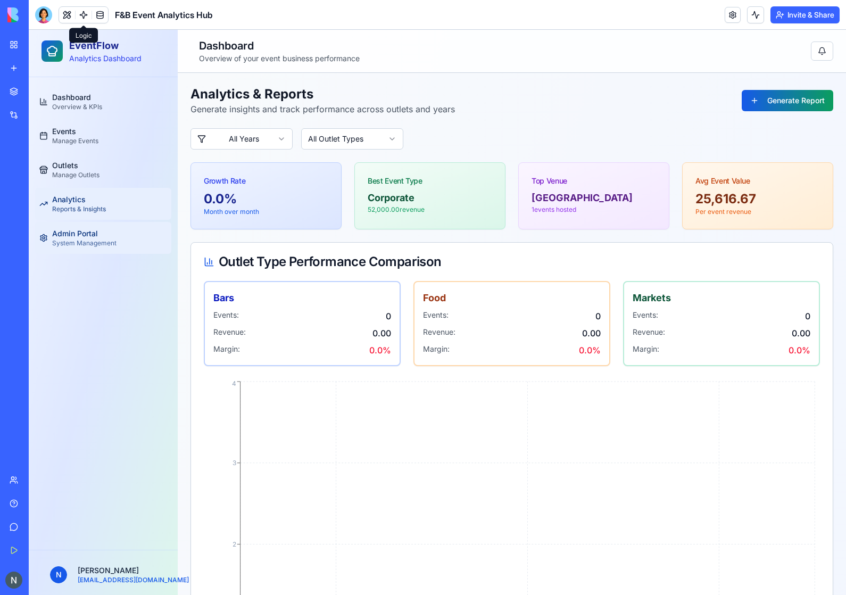
click at [121, 240] on link "Admin Portal System Management" at bounding box center [103, 238] width 136 height 32
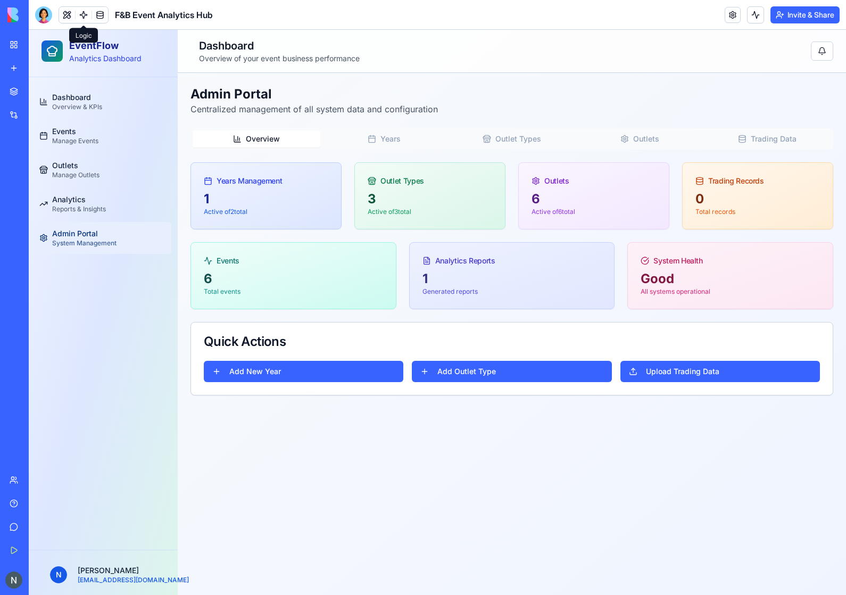
click at [387, 135] on button "Years" at bounding box center [384, 138] width 128 height 17
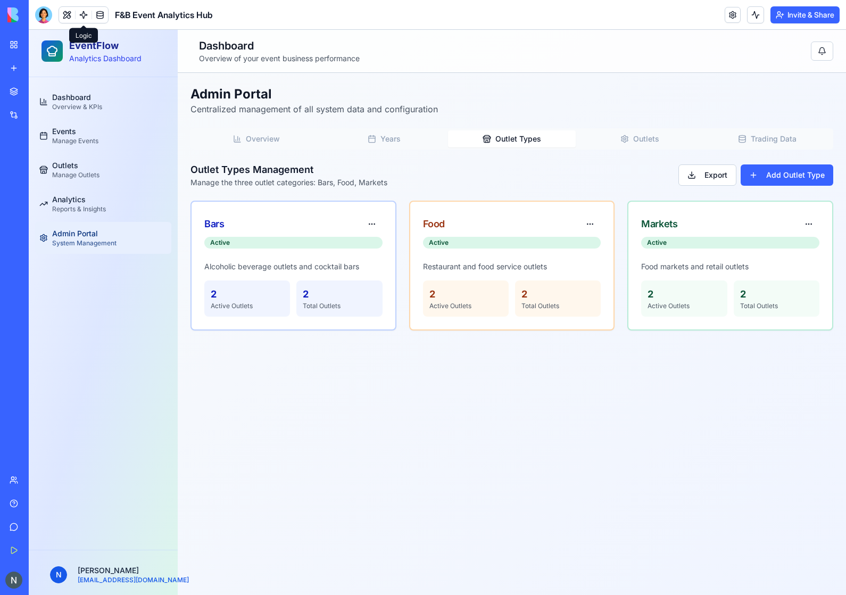
click at [498, 144] on button "Outlet Types" at bounding box center [512, 138] width 128 height 17
click at [373, 139] on icon "button" at bounding box center [372, 139] width 9 height 9
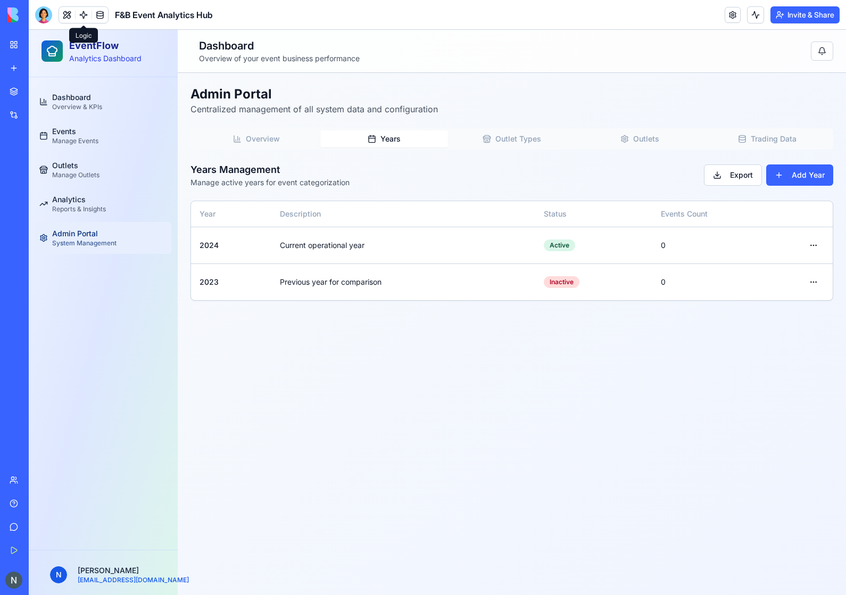
click at [286, 137] on button "Overview" at bounding box center [257, 138] width 128 height 17
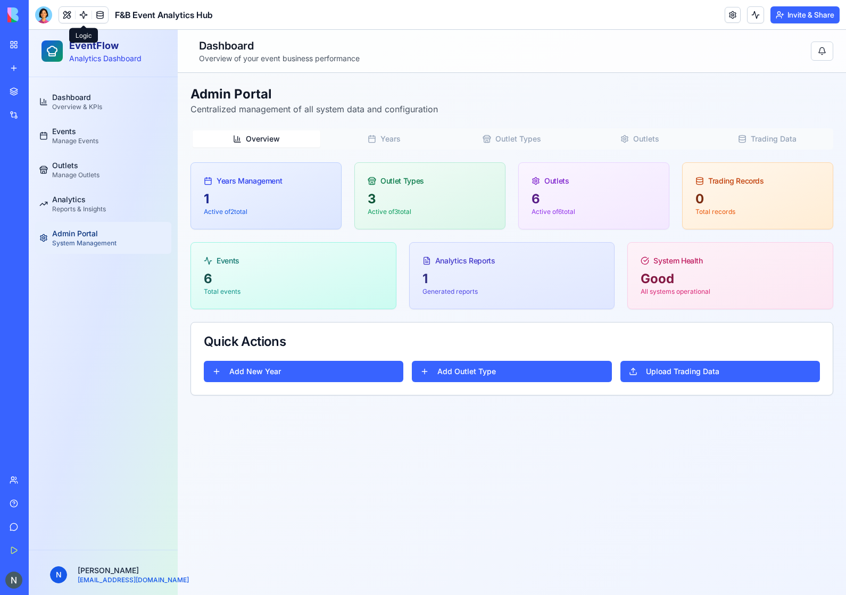
click at [263, 182] on div "Years Management" at bounding box center [266, 181] width 124 height 11
click at [656, 139] on button "Outlets" at bounding box center [639, 138] width 128 height 17
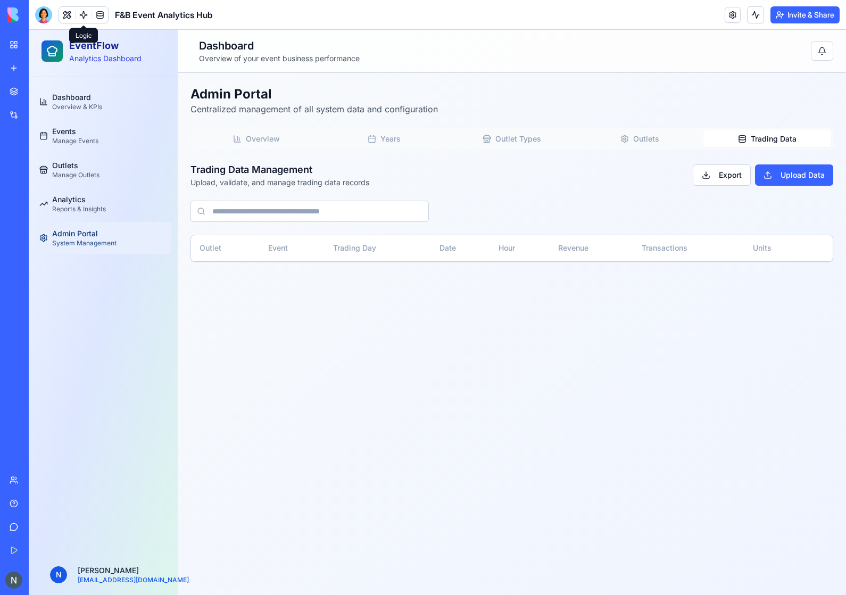
click at [765, 142] on button "Trading Data" at bounding box center [767, 138] width 128 height 17
